Goal: Task Accomplishment & Management: Use online tool/utility

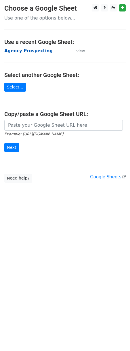
click at [16, 53] on strong "Agency Prospecting" at bounding box center [28, 50] width 48 height 5
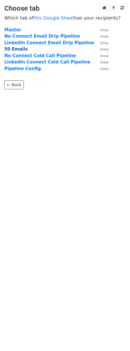
click at [16, 52] on strong "50 Emails" at bounding box center [15, 49] width 23 height 5
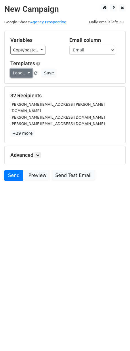
click at [24, 74] on link "Load..." at bounding box center [21, 73] width 22 height 9
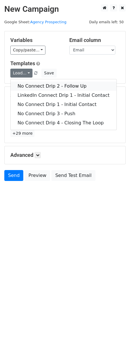
click at [21, 85] on link "No Connect Drip 2 - Follow Up" at bounding box center [64, 86] width 106 height 9
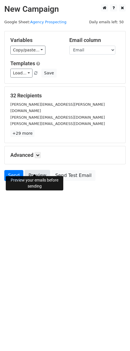
click at [36, 173] on link "Preview" at bounding box center [37, 175] width 25 height 11
